Goal: Task Accomplishment & Management: Use online tool/utility

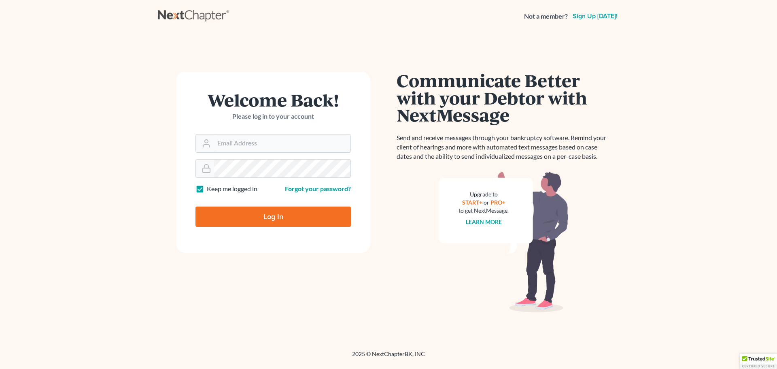
type input "jcd@demetraslaw.com"
click at [207, 191] on label "Keep me logged in" at bounding box center [232, 188] width 51 height 9
click at [210, 189] on input "Keep me logged in" at bounding box center [212, 186] width 5 height 5
checkbox input "false"
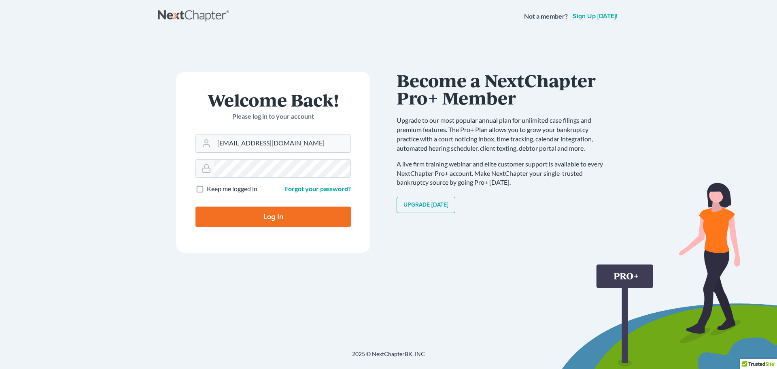
click at [305, 211] on input "Log In" at bounding box center [272, 216] width 155 height 20
type input "Thinking..."
